Goal: Task Accomplishment & Management: Manage account settings

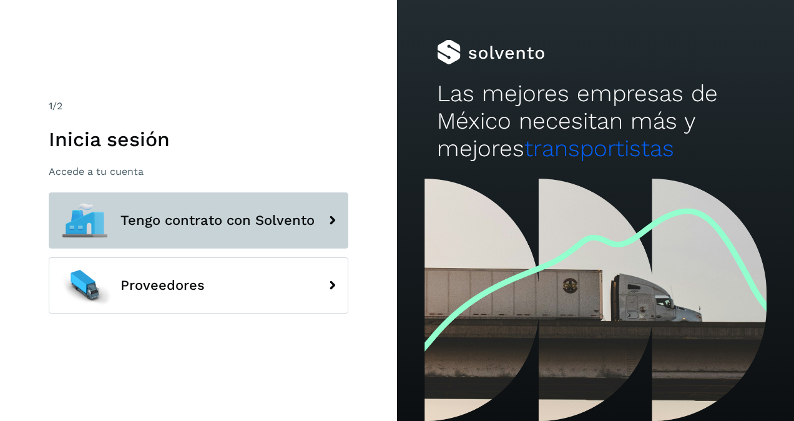
click at [171, 211] on button "Tengo contrato con Solvento" at bounding box center [199, 220] width 300 height 56
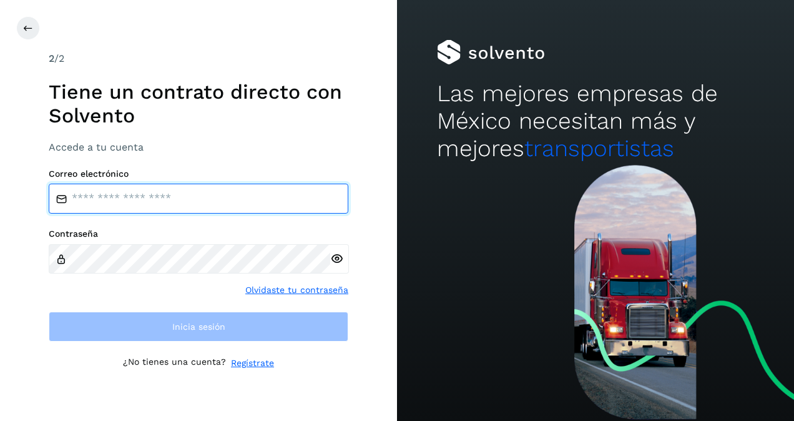
click at [159, 202] on input "email" at bounding box center [199, 199] width 300 height 30
type input "**********"
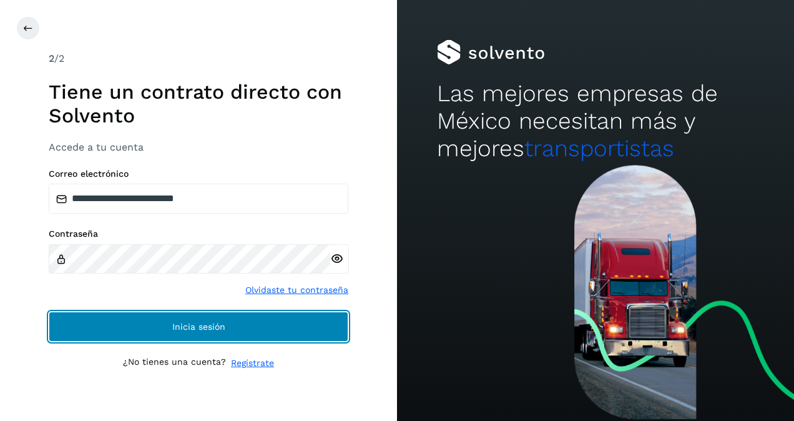
click at [167, 321] on button "Inicia sesión" at bounding box center [199, 327] width 300 height 30
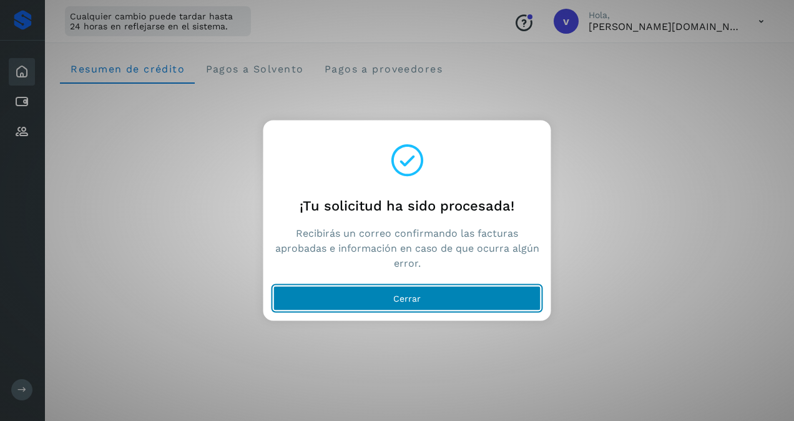
click at [420, 298] on span "Cerrar" at bounding box center [406, 298] width 27 height 9
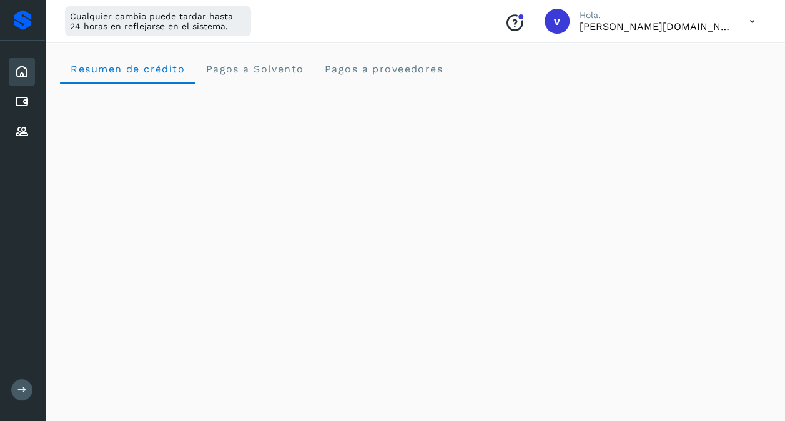
click at [752, 21] on icon at bounding box center [752, 22] width 26 height 26
click at [686, 80] on div "Cerrar sesión" at bounding box center [690, 81] width 149 height 24
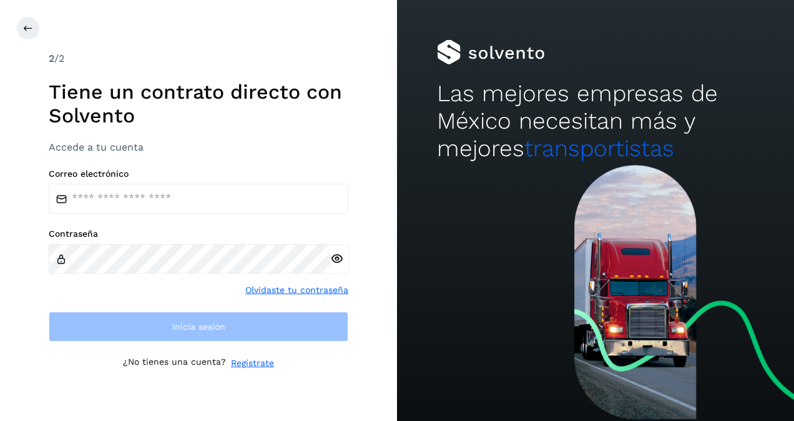
click at [363, 162] on div "2 /2 Tiene un contrato directo con [PERSON_NAME] Accede a tu cuenta Correo elec…" at bounding box center [198, 210] width 397 height 421
